Goal: Share content: Share content

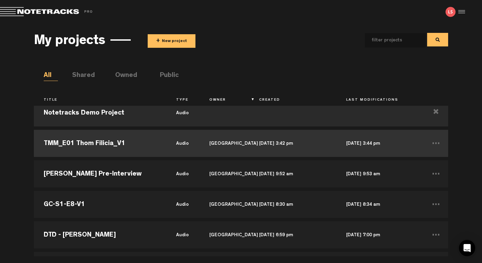
scroll to position [12, 0]
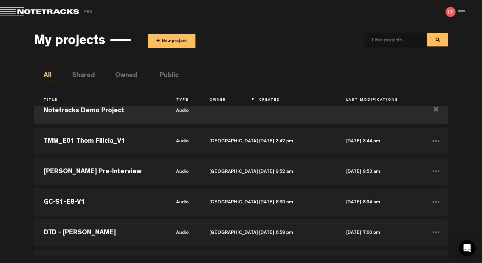
click at [156, 41] on span "+" at bounding box center [158, 41] width 4 height 8
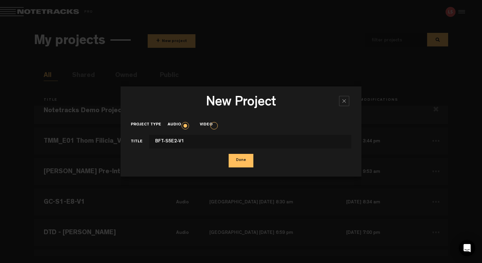
drag, startPoint x: 162, startPoint y: 139, endPoint x: 149, endPoint y: 140, distance: 12.9
click at [149, 140] on input "BFT-S5E2-V1" at bounding box center [250, 142] width 202 height 14
type input "Fintech Files-S5E2-V1"
click at [245, 162] on button "Done" at bounding box center [240, 161] width 25 height 14
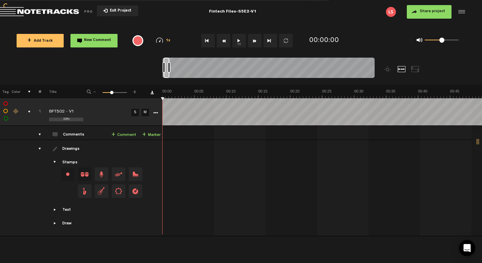
click at [239, 40] on button "1x" at bounding box center [239, 41] width 14 height 14
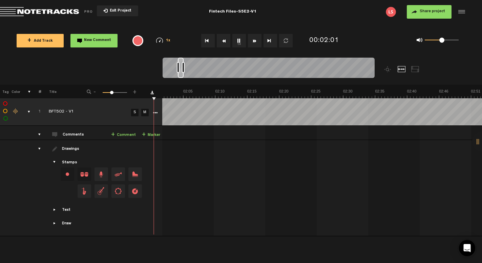
scroll to position [0, 738]
click at [168, 39] on span "1x" at bounding box center [168, 41] width 5 height 4
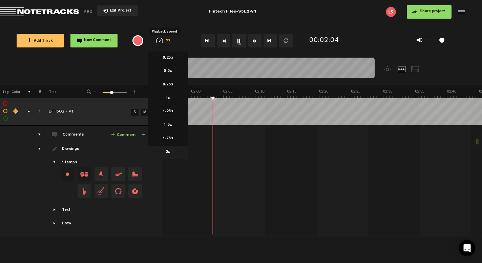
click at [169, 149] on li "2x" at bounding box center [168, 153] width 41 height 14
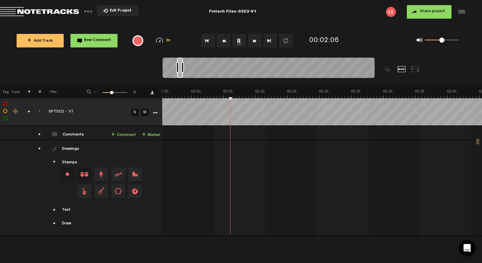
click at [167, 40] on span "2x" at bounding box center [168, 41] width 5 height 4
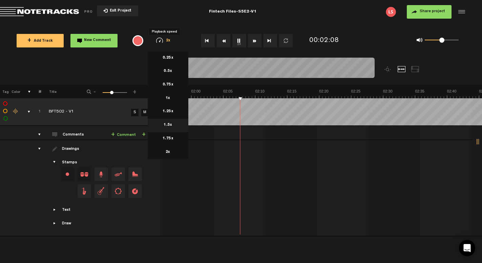
click at [174, 128] on li "1.5x" at bounding box center [168, 125] width 41 height 14
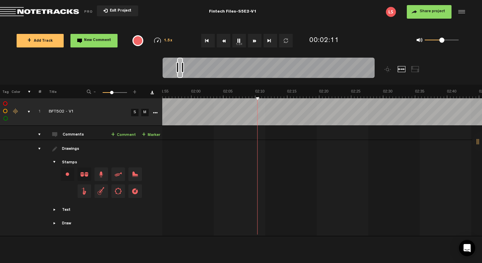
click at [166, 39] on span "1.5x" at bounding box center [168, 41] width 8 height 4
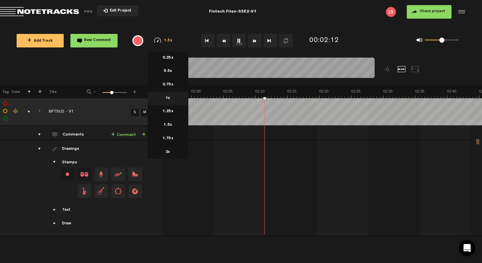
click at [174, 94] on li "1x" at bounding box center [168, 99] width 41 height 14
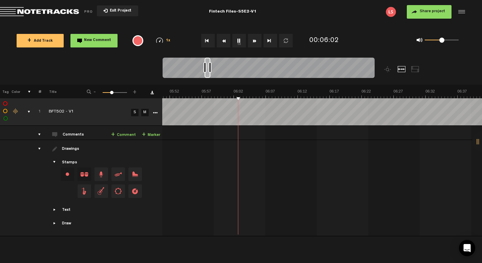
scroll to position [0, 2229]
click at [241, 40] on button "1x" at bounding box center [239, 41] width 14 height 14
drag, startPoint x: 421, startPoint y: 10, endPoint x: 420, endPoint y: 14, distance: 4.2
click at [421, 10] on span "Share project" at bounding box center [431, 11] width 25 height 4
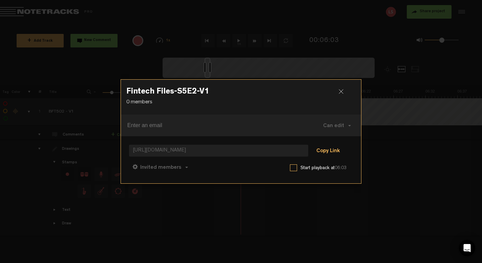
click at [325, 153] on button "Copy Link" at bounding box center [327, 151] width 37 height 14
